Goal: Task Accomplishment & Management: Manage account settings

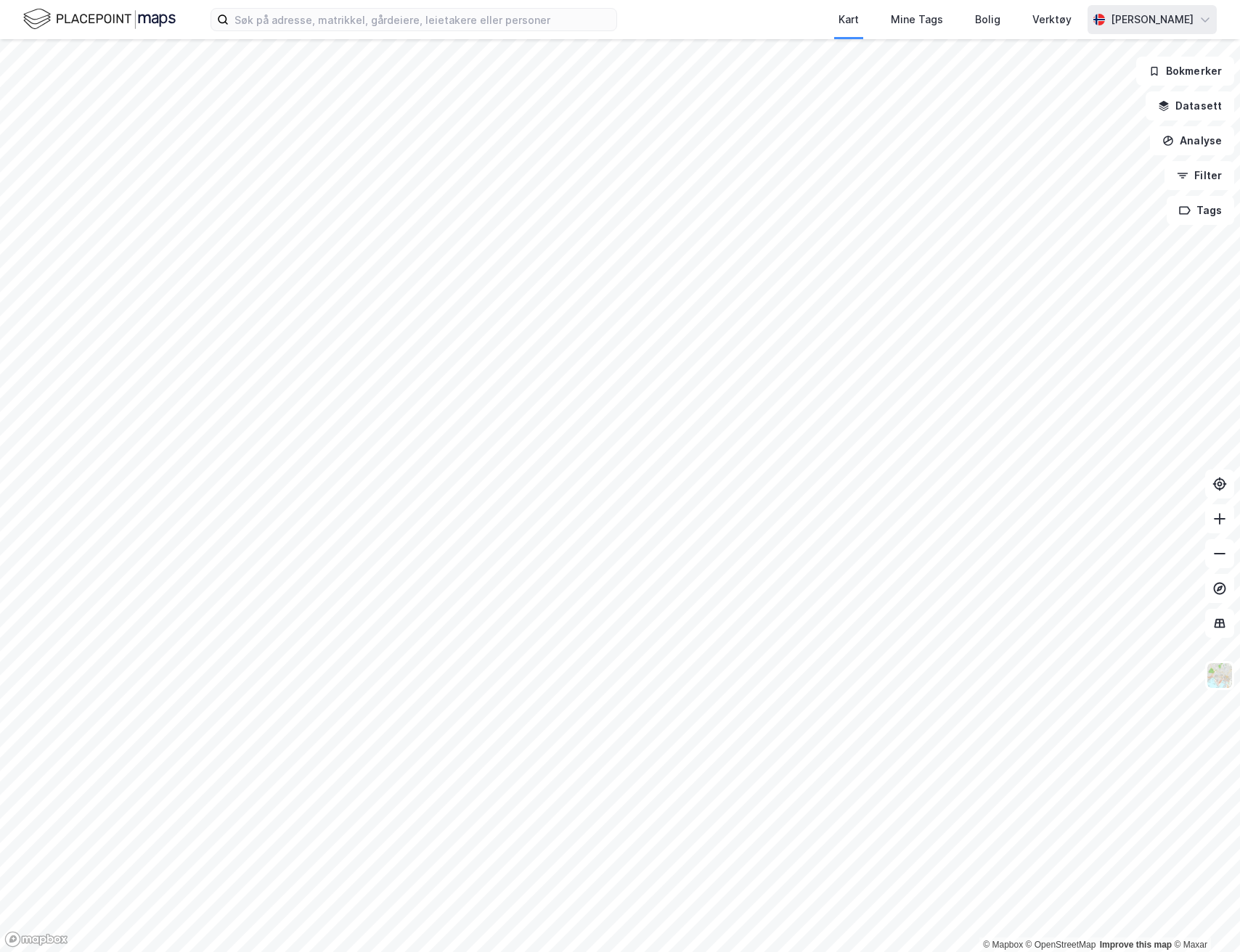
click at [1201, 25] on icon at bounding box center [1205, 20] width 12 height 12
click at [1076, 138] on div "Logg ut" at bounding box center [1123, 124] width 189 height 35
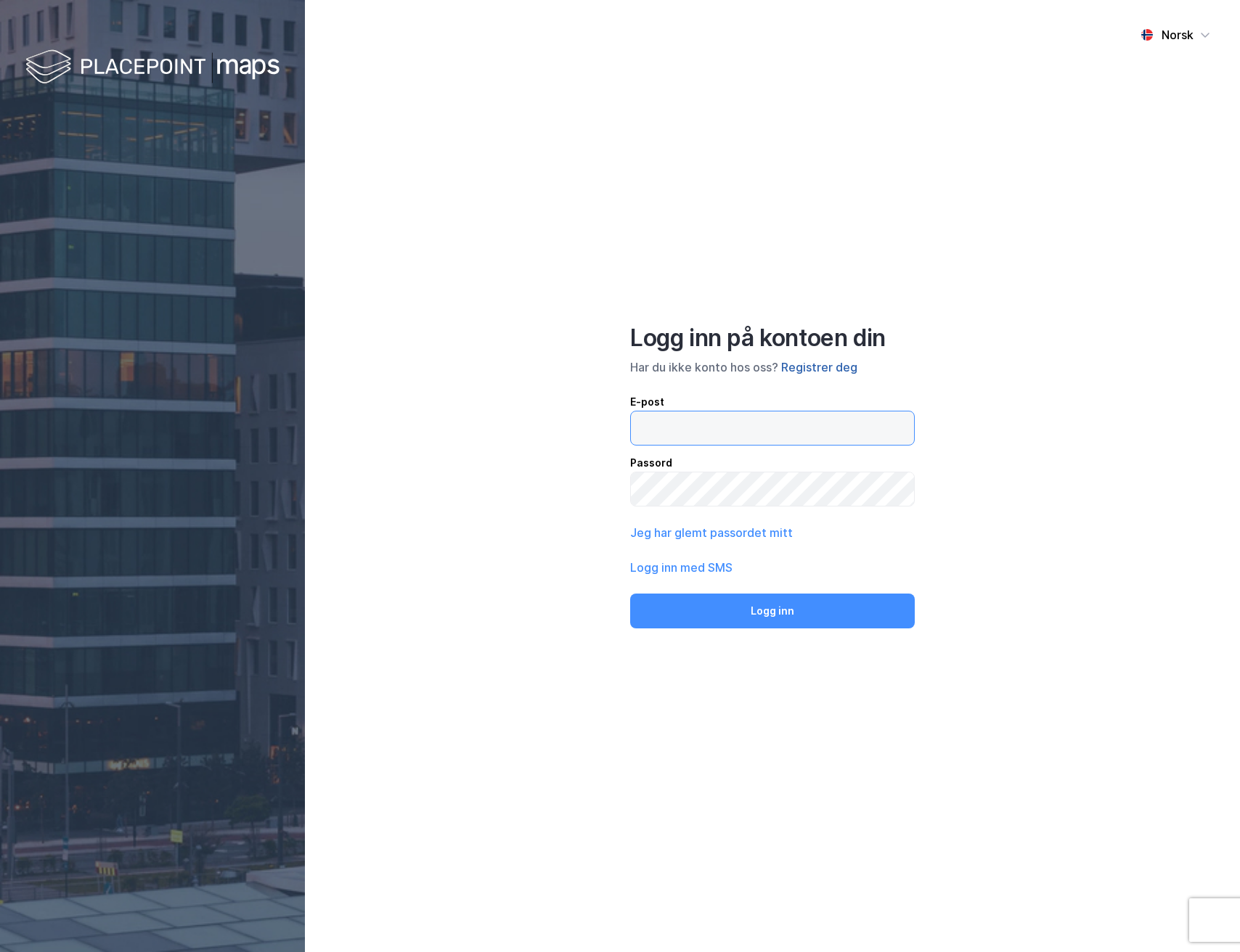
type input "martinesorensen00@hotmail.com"
click at [818, 373] on button "Registrer deg" at bounding box center [819, 366] width 77 height 17
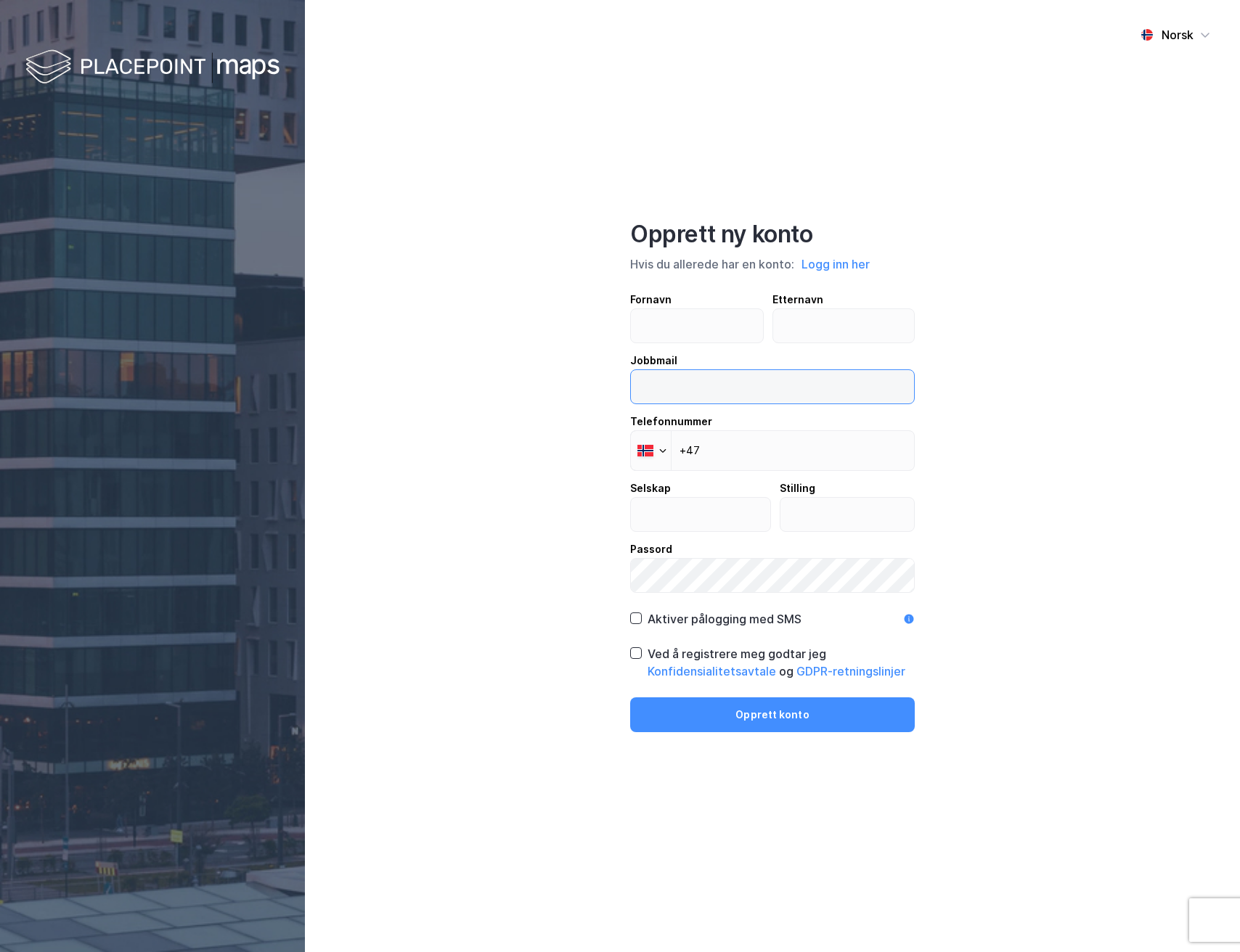
type input "martinesorensen00@hotmail.com"
click at [859, 265] on button "Logg inn her" at bounding box center [836, 264] width 77 height 19
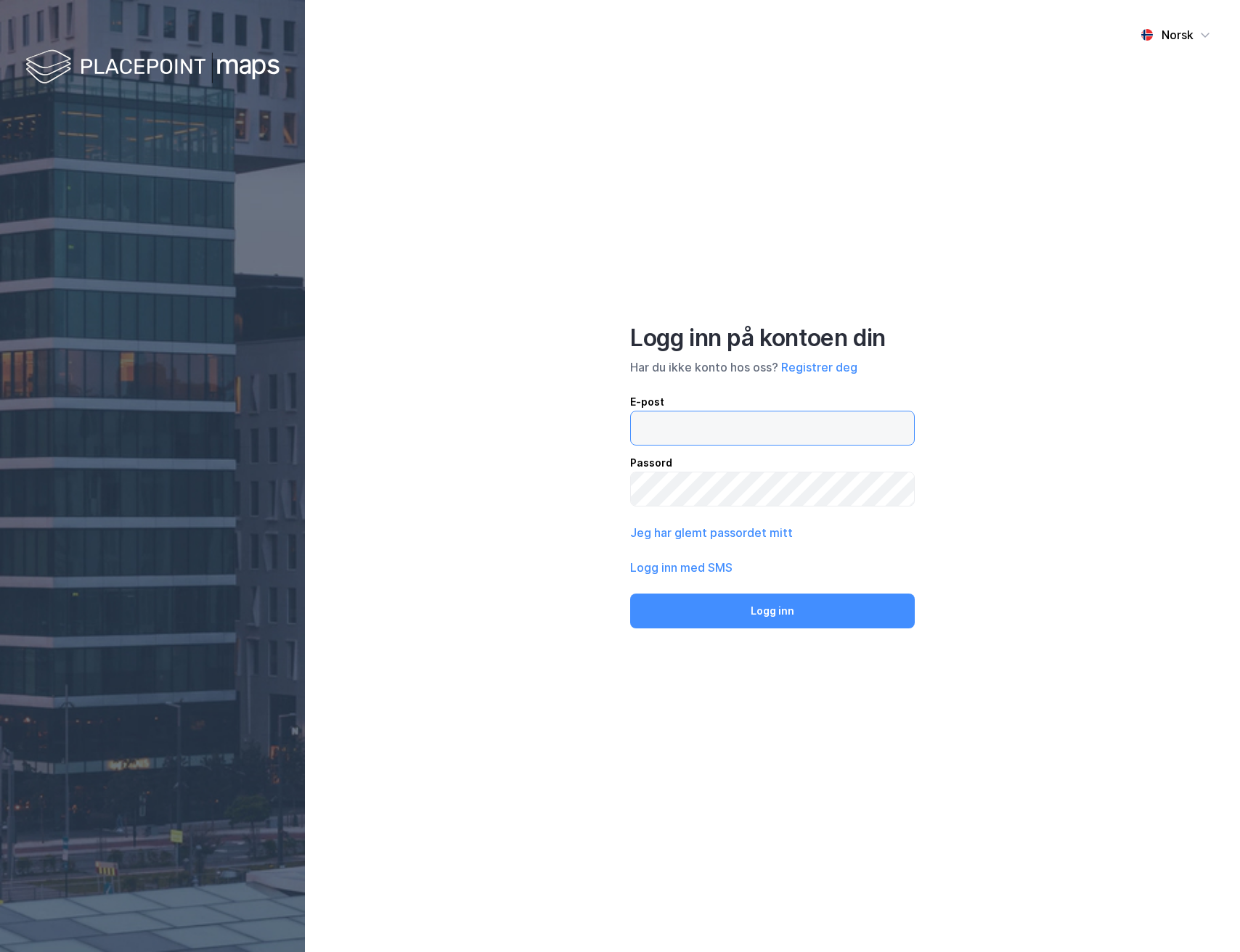
type input "martinesorensen00@hotmail.com"
click at [762, 630] on div "Norsk Logg inn på kontoen din Har du ikke konto hos oss? Registrer deg E-post m…" at bounding box center [772, 476] width 935 height 952
click at [762, 617] on button "Logg inn" at bounding box center [772, 611] width 285 height 35
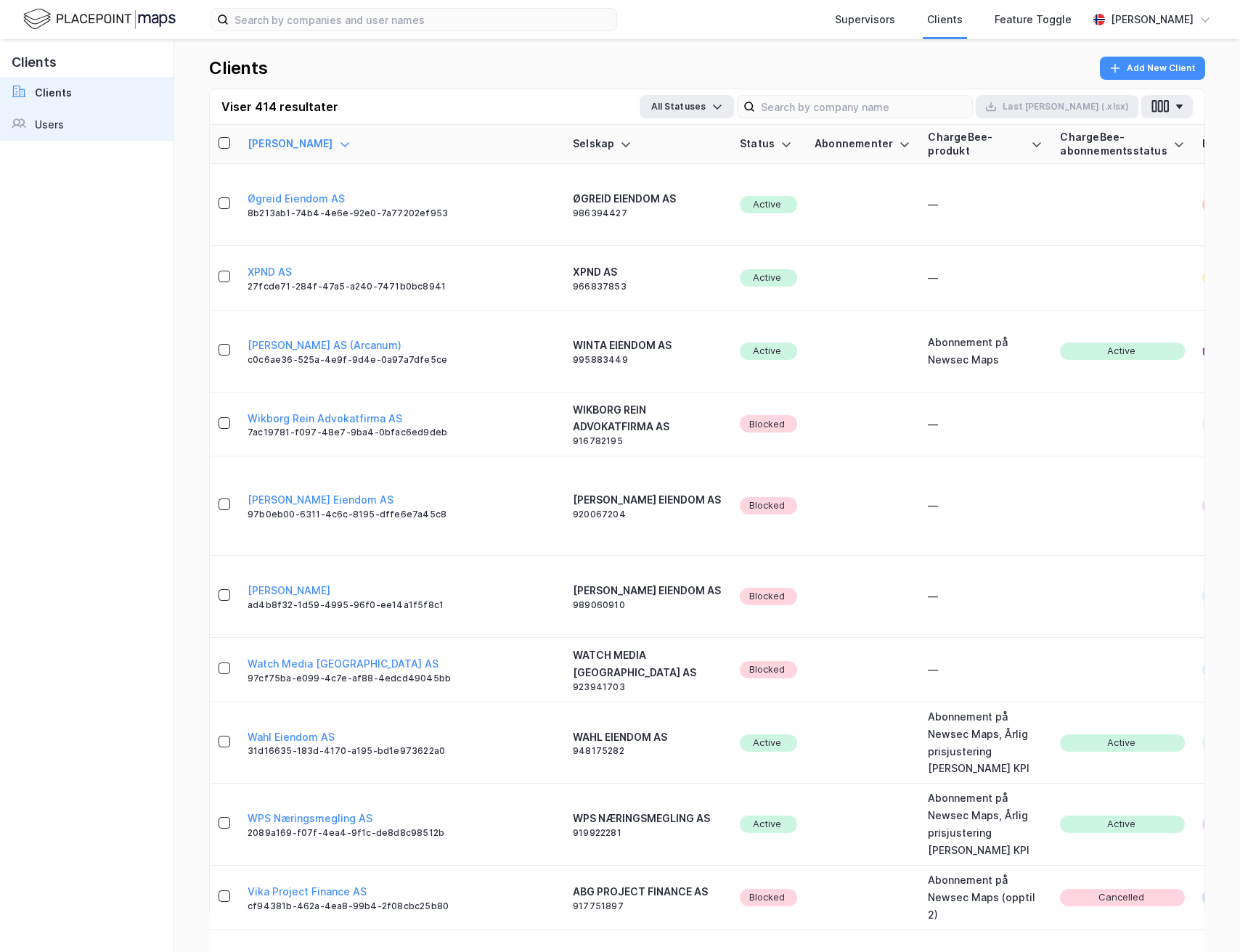
click at [58, 126] on div "Users" at bounding box center [49, 124] width 29 height 17
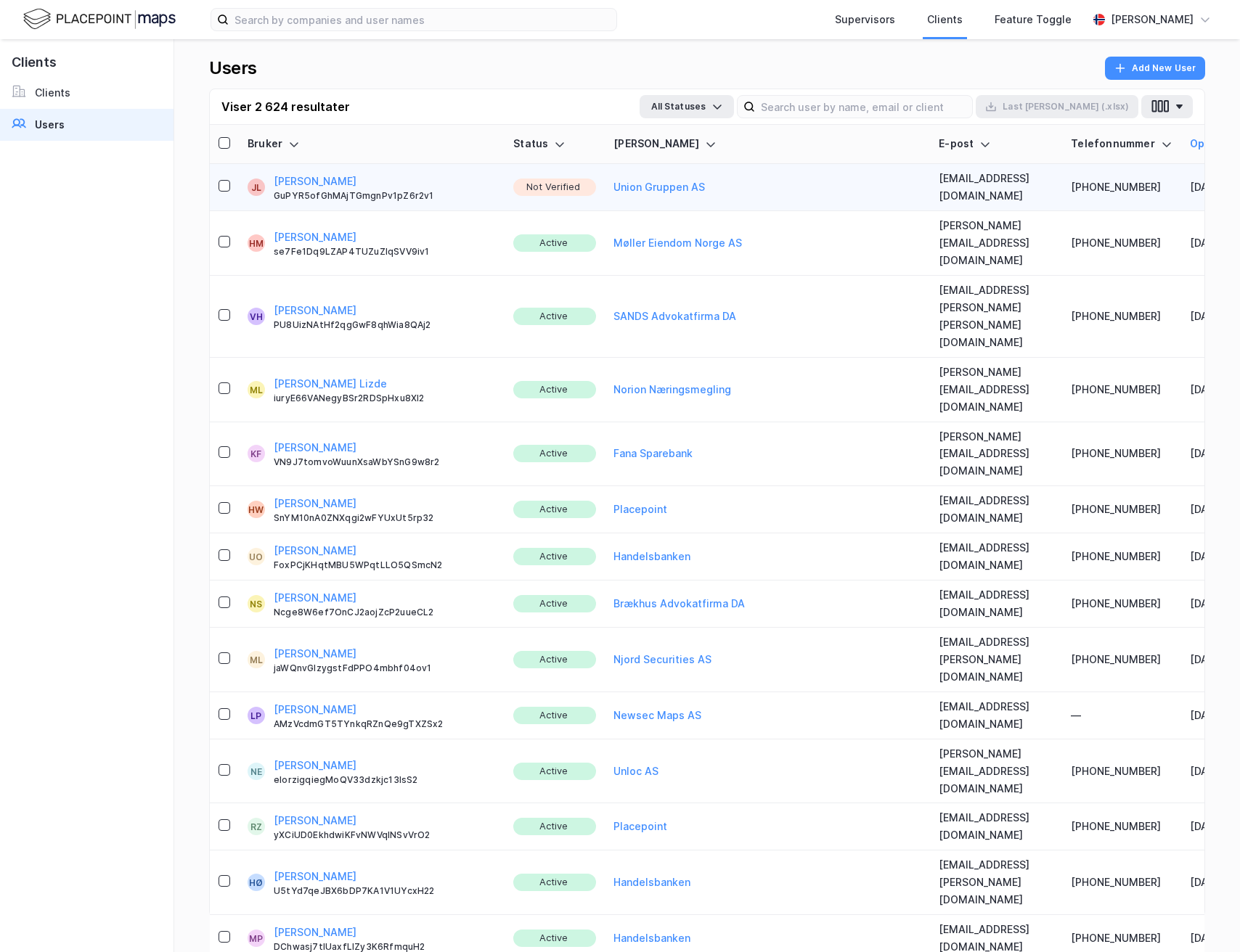
click at [356, 176] on button "[PERSON_NAME]" at bounding box center [314, 181] width 83 height 17
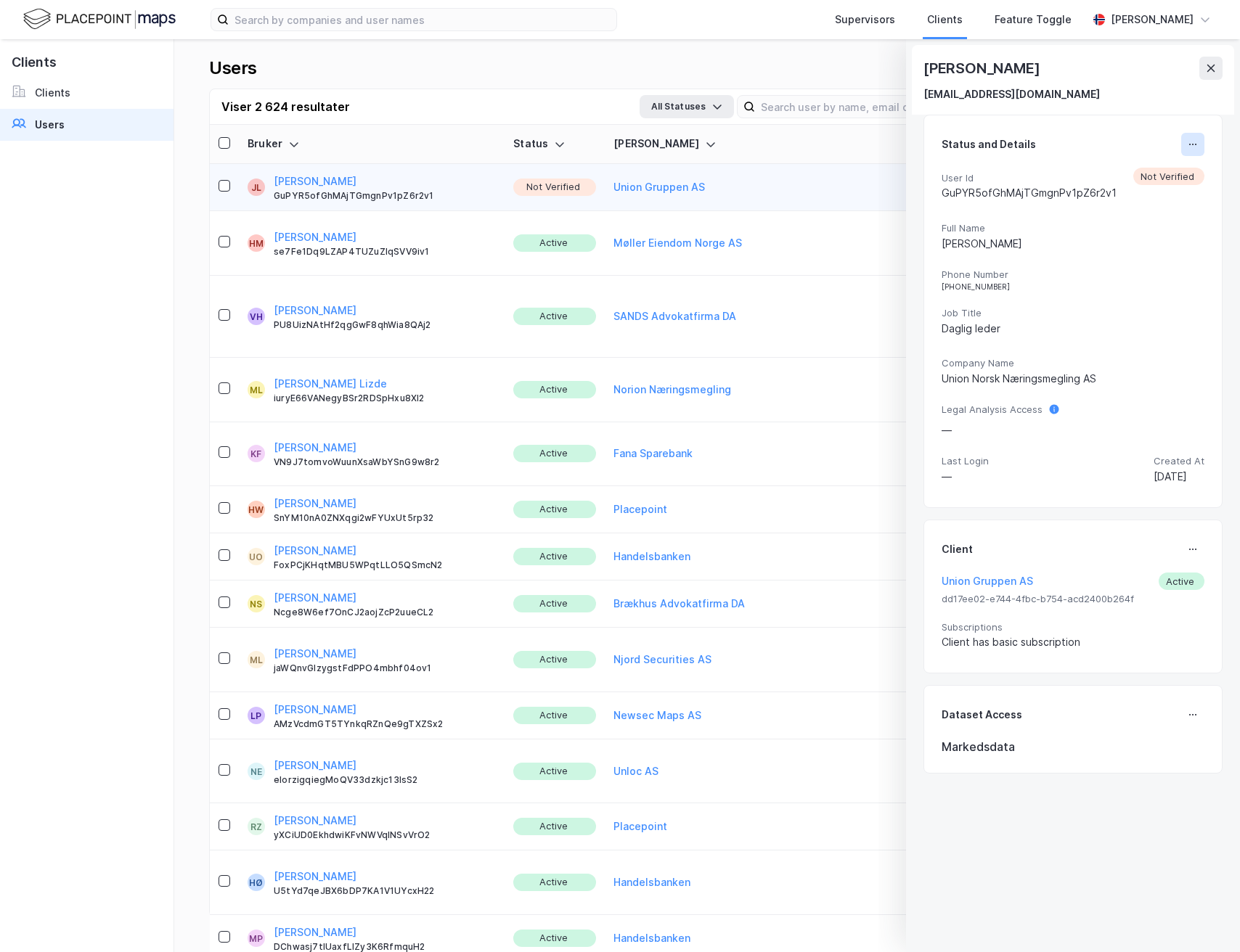
click at [1187, 146] on icon at bounding box center [1193, 145] width 12 height 12
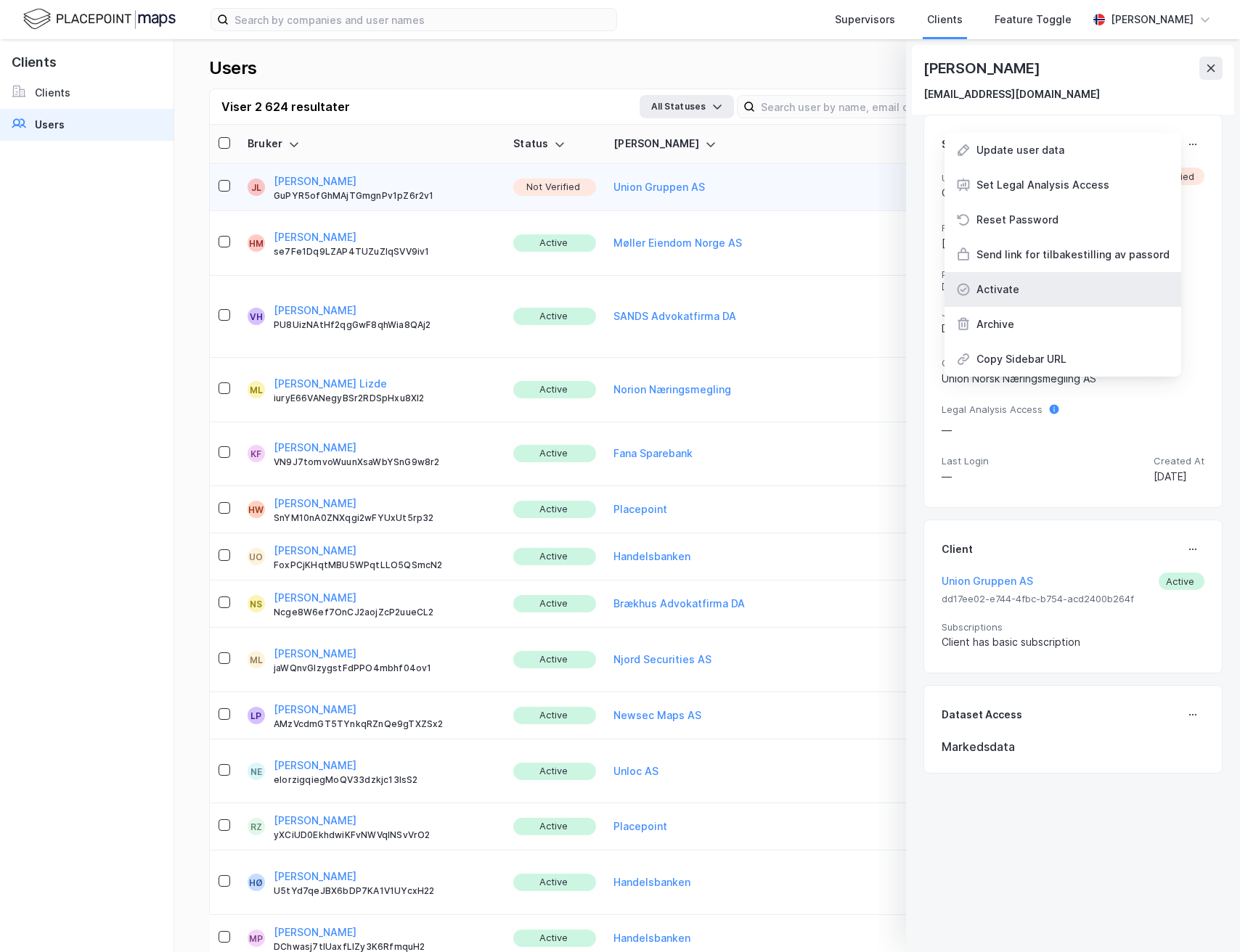
click at [1042, 291] on div "Activate" at bounding box center [1062, 289] width 236 height 35
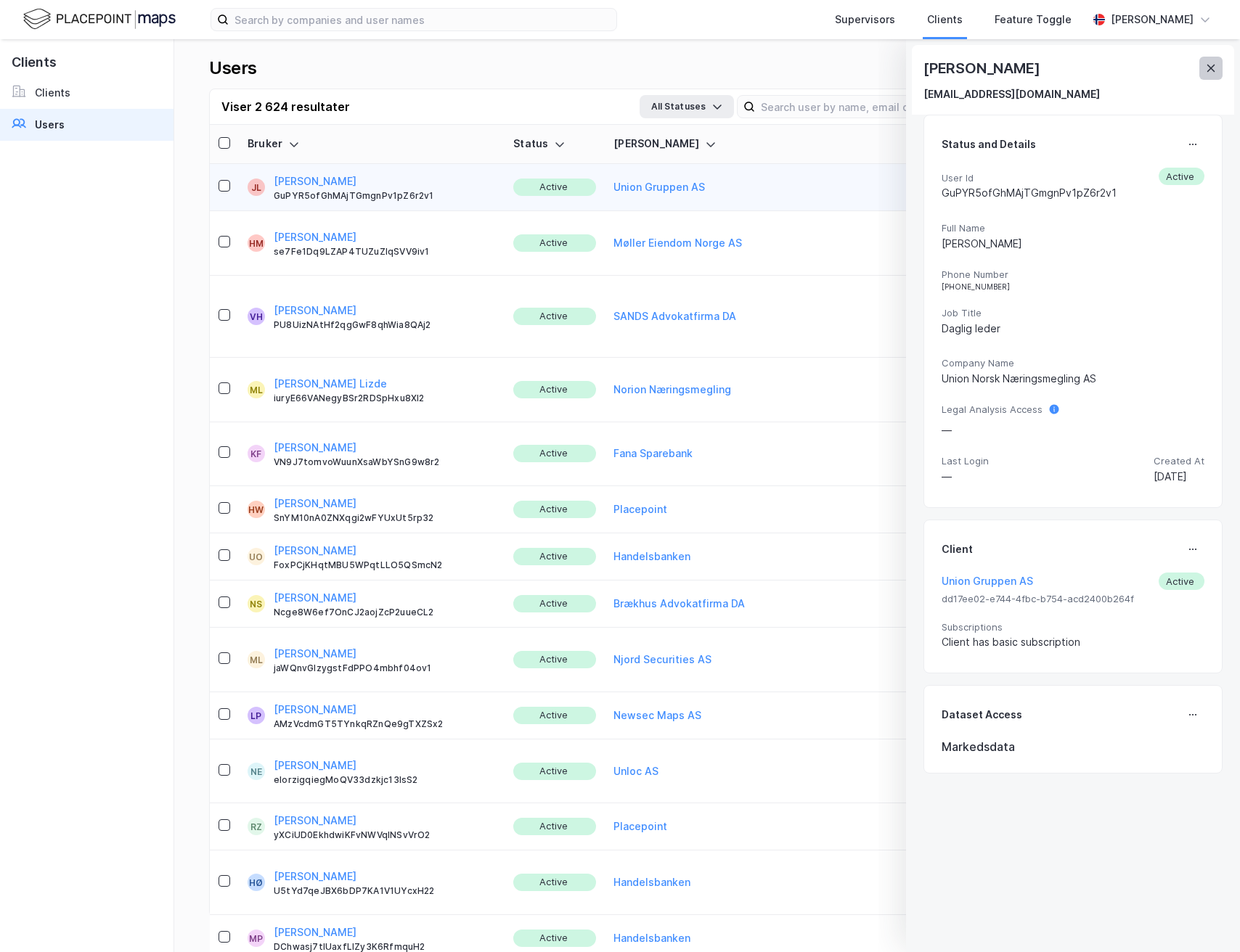
click at [1209, 64] on icon at bounding box center [1211, 68] width 12 height 12
